Goal: Connect with others: Participate in discussion

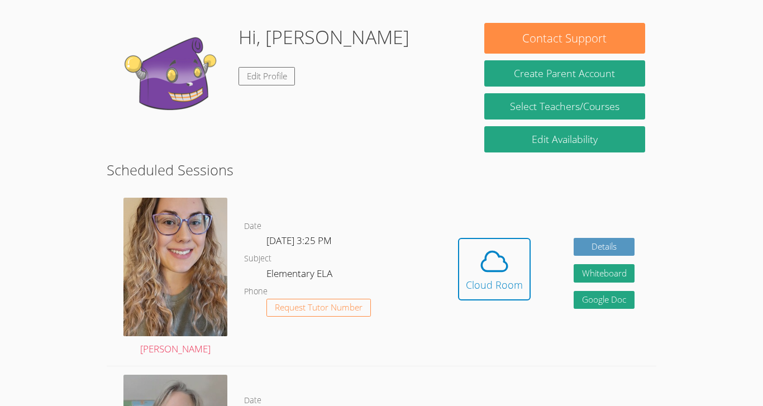
scroll to position [159, 0]
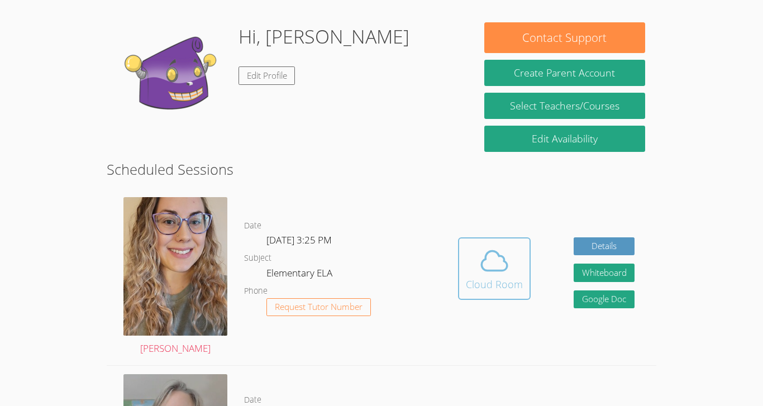
click at [479, 285] on div "Cloud Room" at bounding box center [494, 284] width 57 height 16
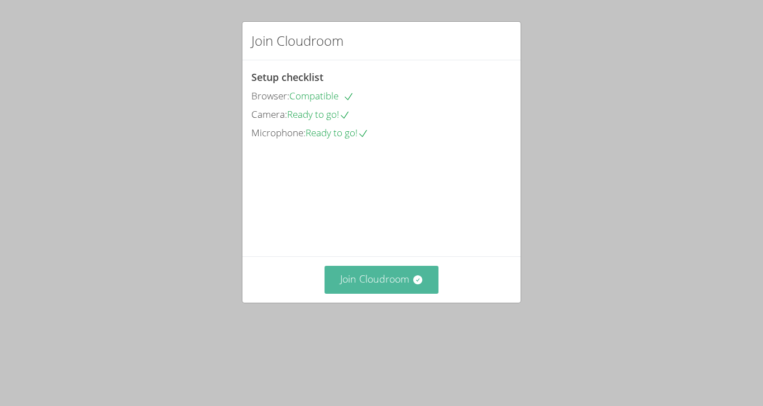
click at [413, 285] on icon at bounding box center [417, 279] width 11 height 11
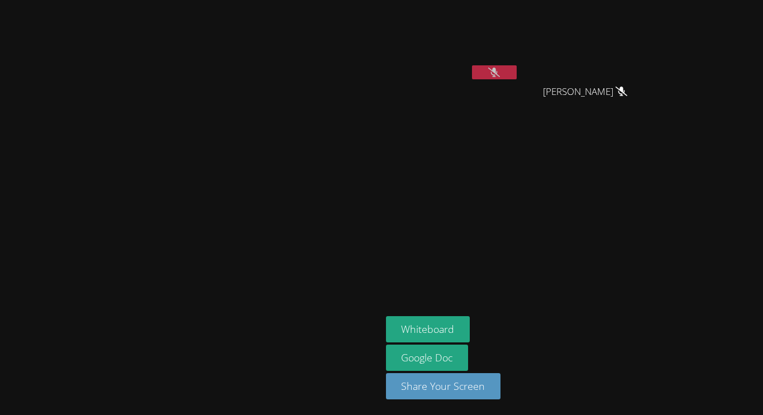
click at [516, 75] on button at bounding box center [494, 72] width 45 height 14
click at [519, 85] on div "Andy Medina Aleman" at bounding box center [452, 63] width 133 height 119
click at [516, 78] on button at bounding box center [494, 72] width 45 height 14
click at [500, 69] on icon at bounding box center [494, 72] width 12 height 9
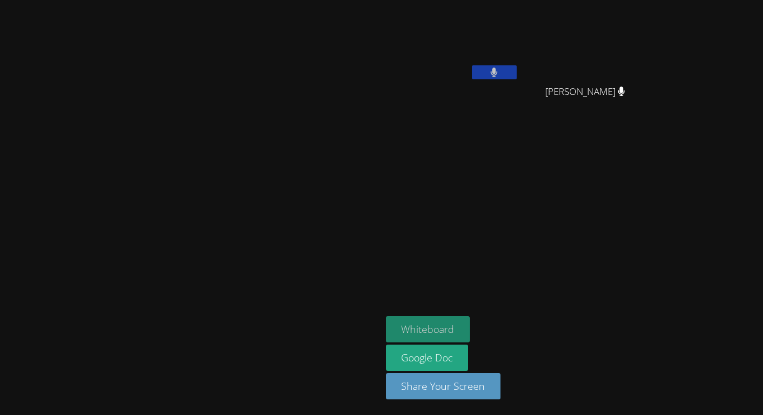
click at [470, 324] on button "Whiteboard" at bounding box center [428, 329] width 84 height 26
